Goal: Task Accomplishment & Management: Manage account settings

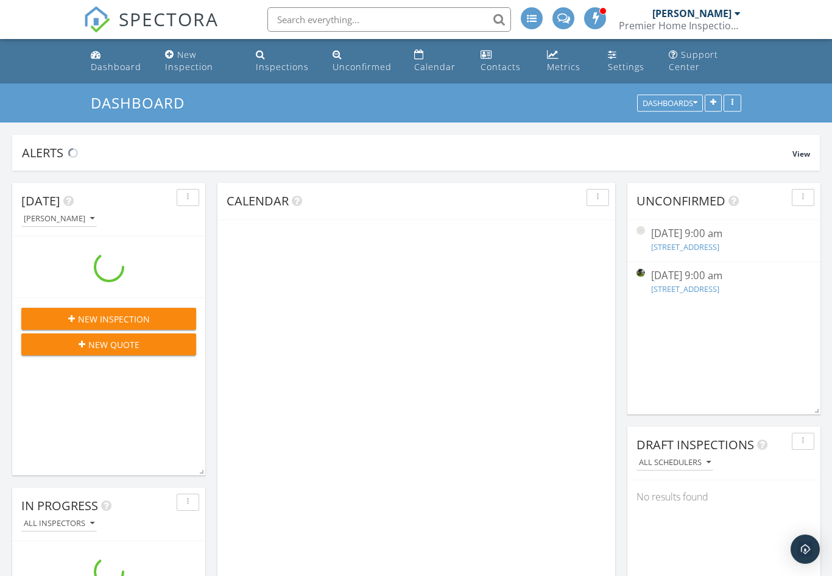
scroll to position [1444, 833]
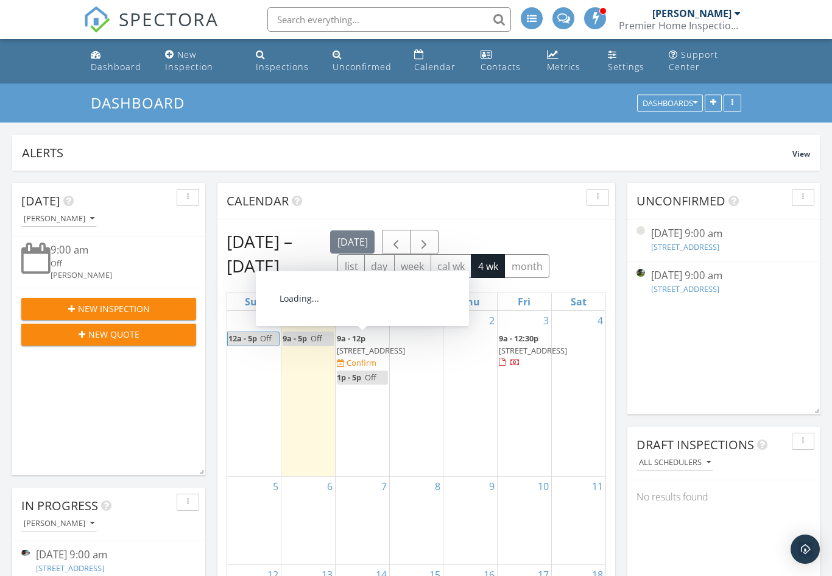
click at [364, 348] on span "10252 Sunset Ln, Conroe 77385" at bounding box center [371, 350] width 68 height 11
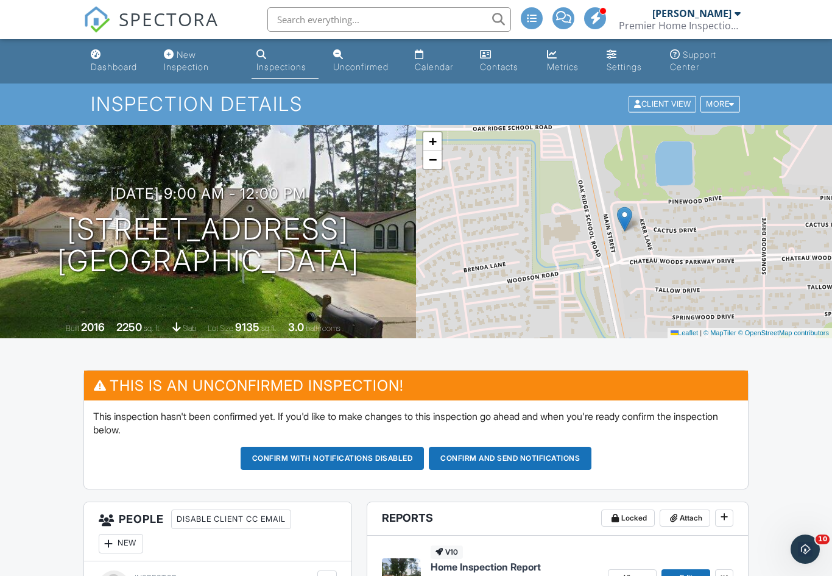
click at [520, 462] on button "Confirm and send notifications" at bounding box center [510, 458] width 163 height 23
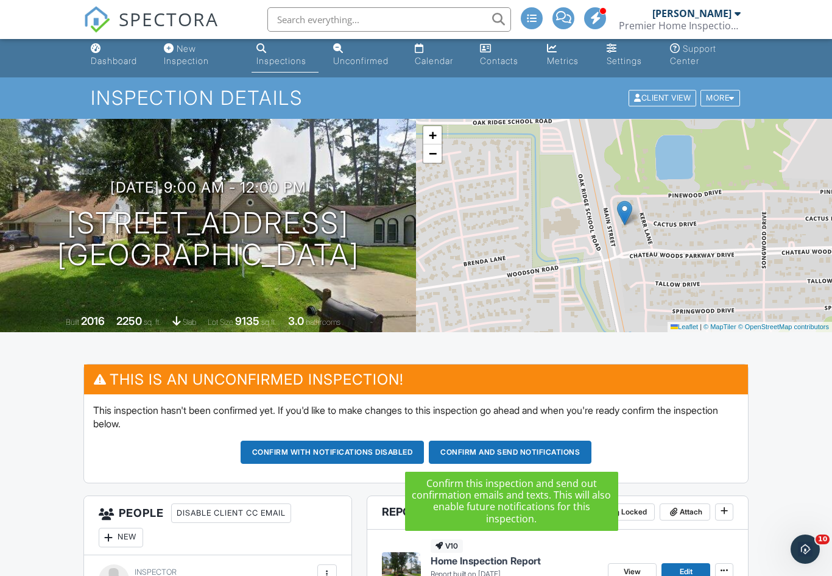
scroll to position [76, 0]
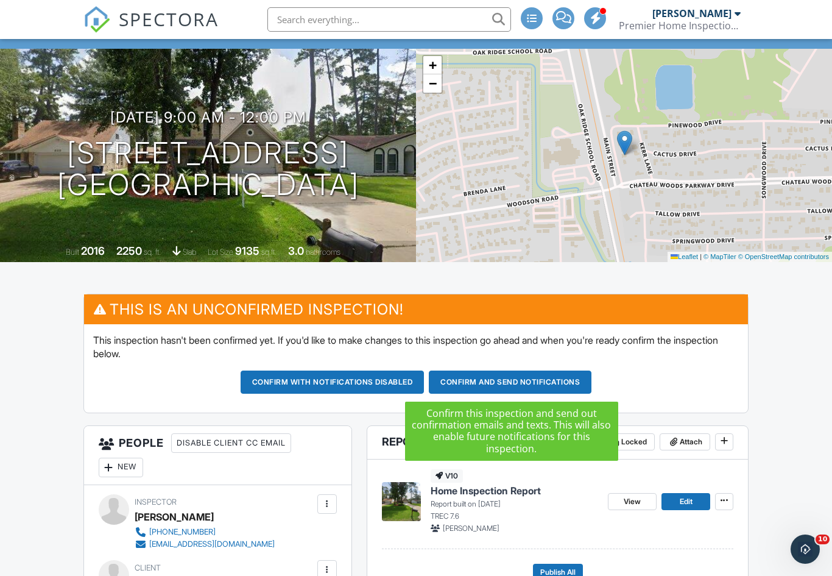
click at [537, 383] on button "Confirm and send notifications" at bounding box center [510, 381] width 163 height 23
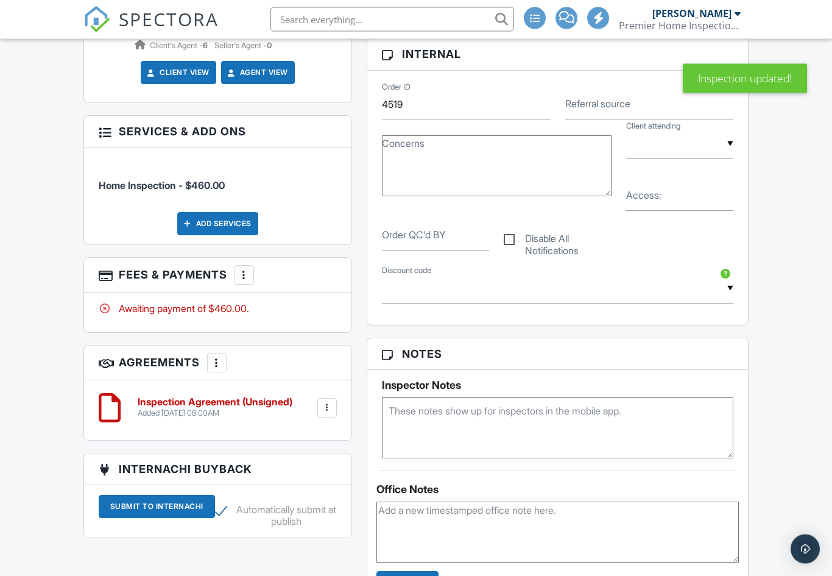
scroll to position [683, 0]
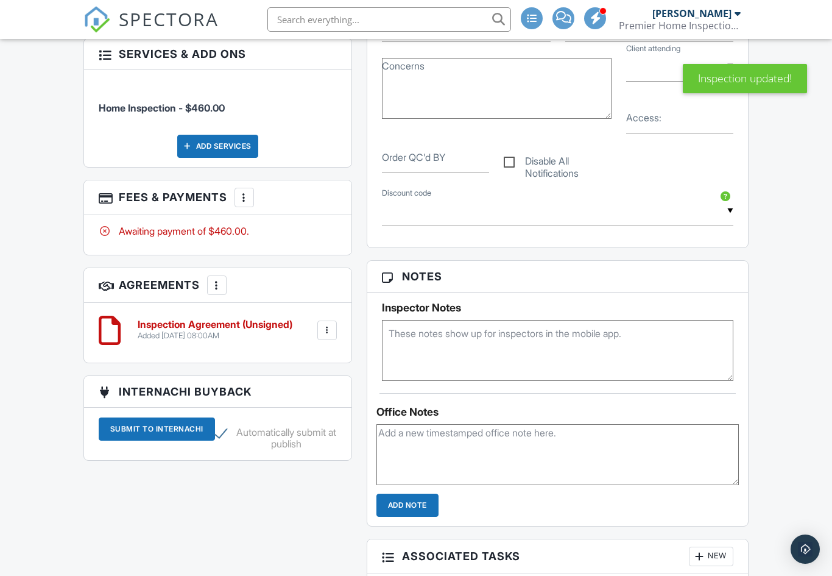
click at [527, 452] on textarea at bounding box center [557, 454] width 362 height 61
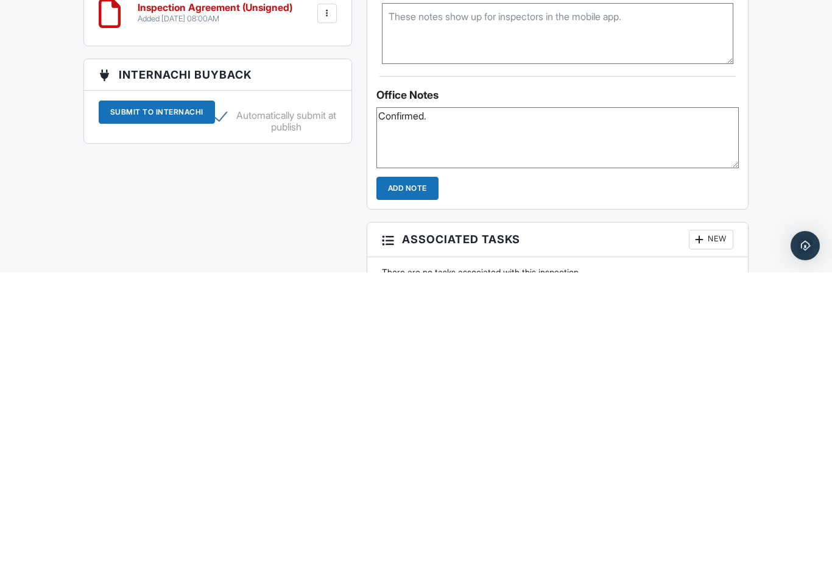
type textarea "Confirmed."
click at [425, 480] on input "Add Note" at bounding box center [407, 491] width 62 height 23
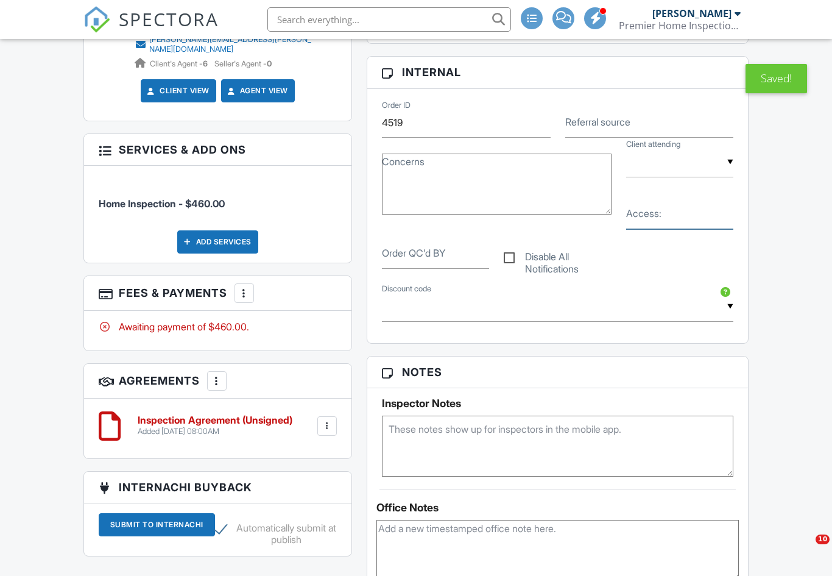
click at [658, 227] on input "Access:" at bounding box center [679, 214] width 107 height 30
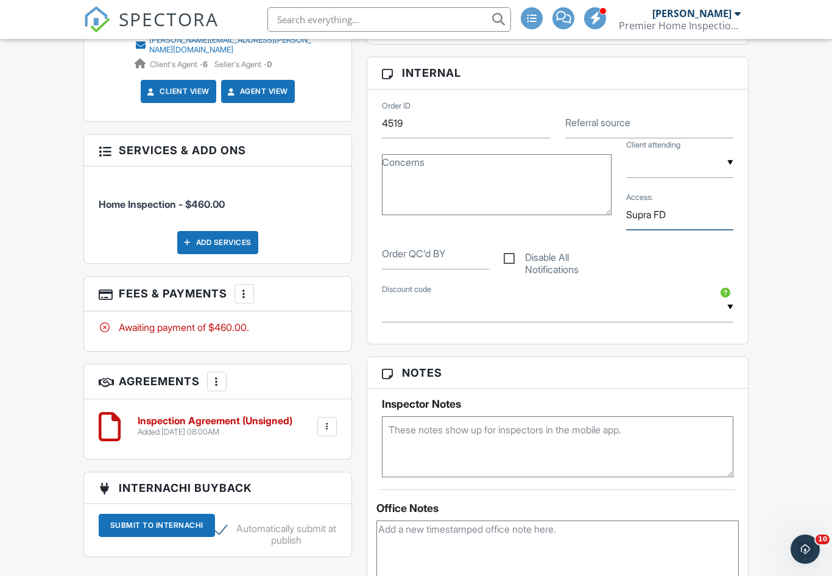
type input "Supra FD"
click at [791, 196] on div "Dashboard New Inspection Inspections Unconfirmed Calendar Contacts Metrics Sett…" at bounding box center [416, 403] width 832 height 1903
click at [791, 232] on div "Dashboard New Inspection Inspections Unconfirmed Calendar Contacts Metrics Sett…" at bounding box center [416, 403] width 832 height 1903
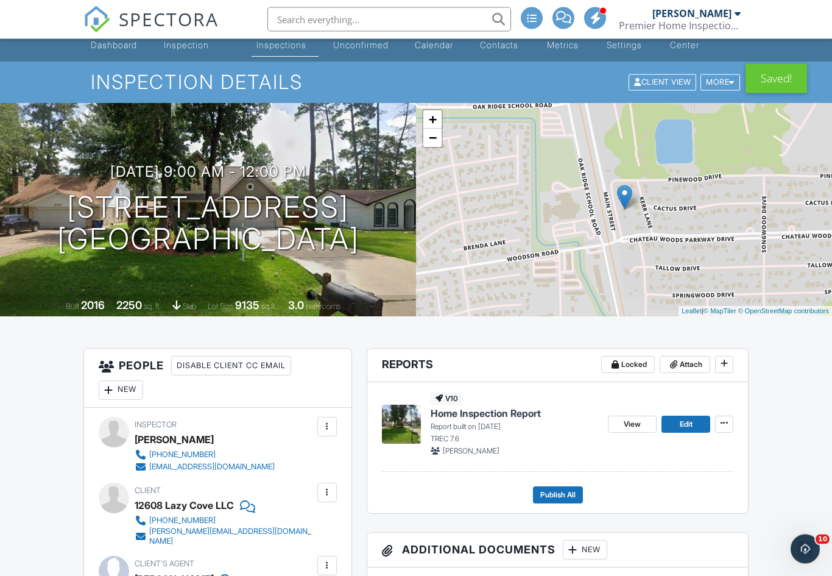
scroll to position [0, 0]
